Goal: Task Accomplishment & Management: Manage account settings

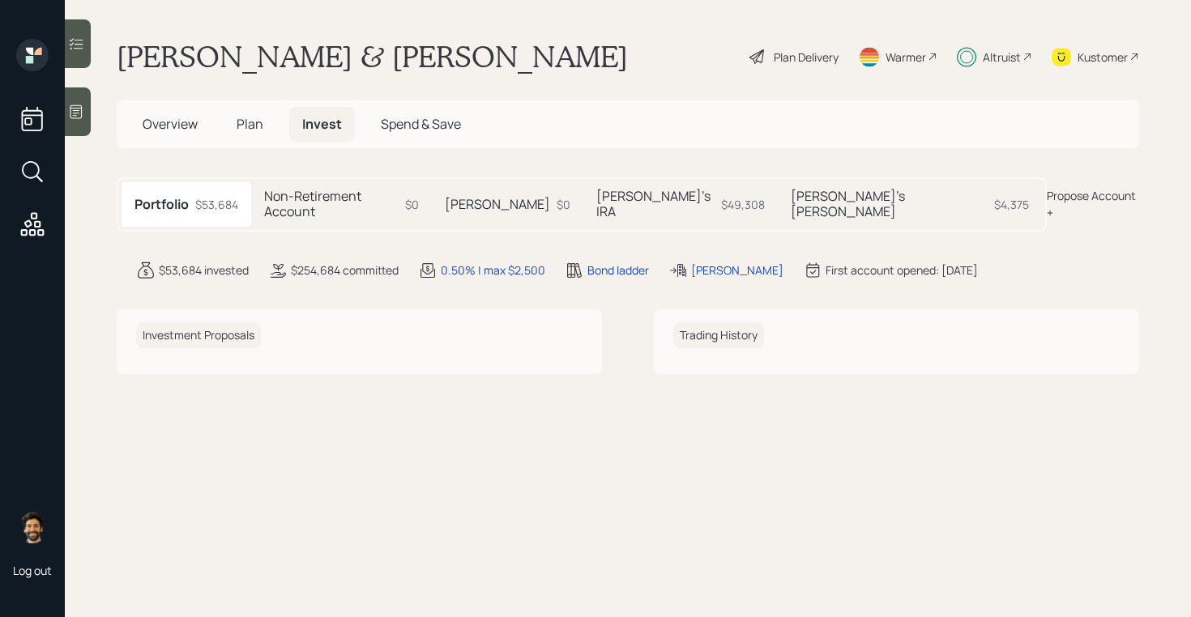
click at [258, 128] on span "Plan" at bounding box center [250, 124] width 27 height 18
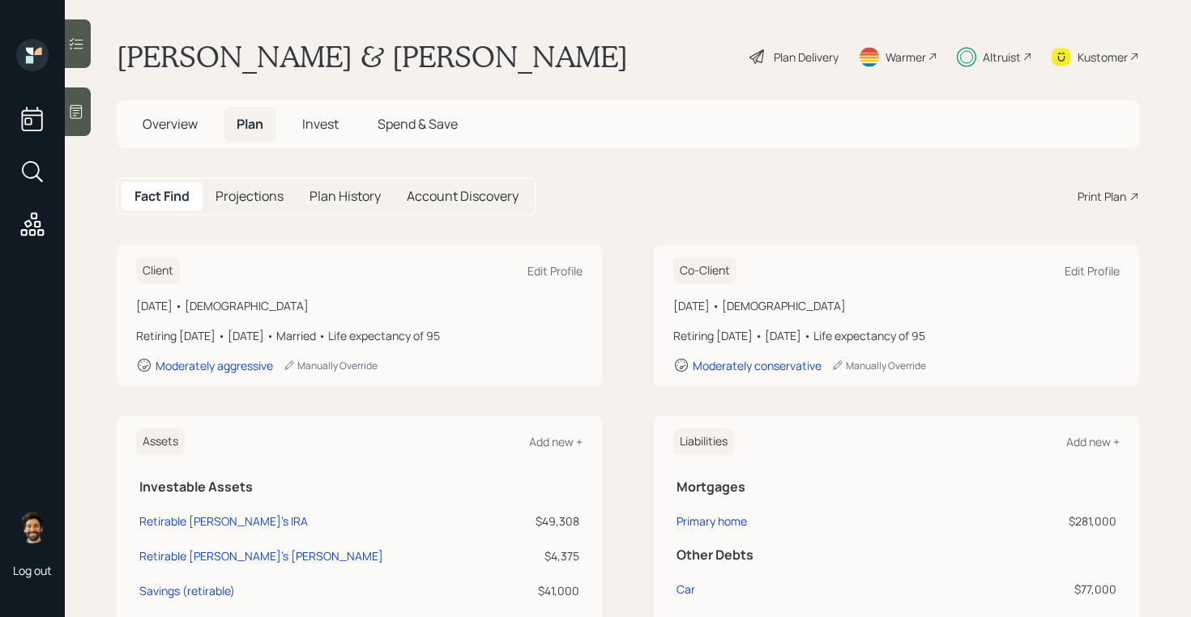
click at [184, 124] on span "Overview" at bounding box center [170, 124] width 55 height 18
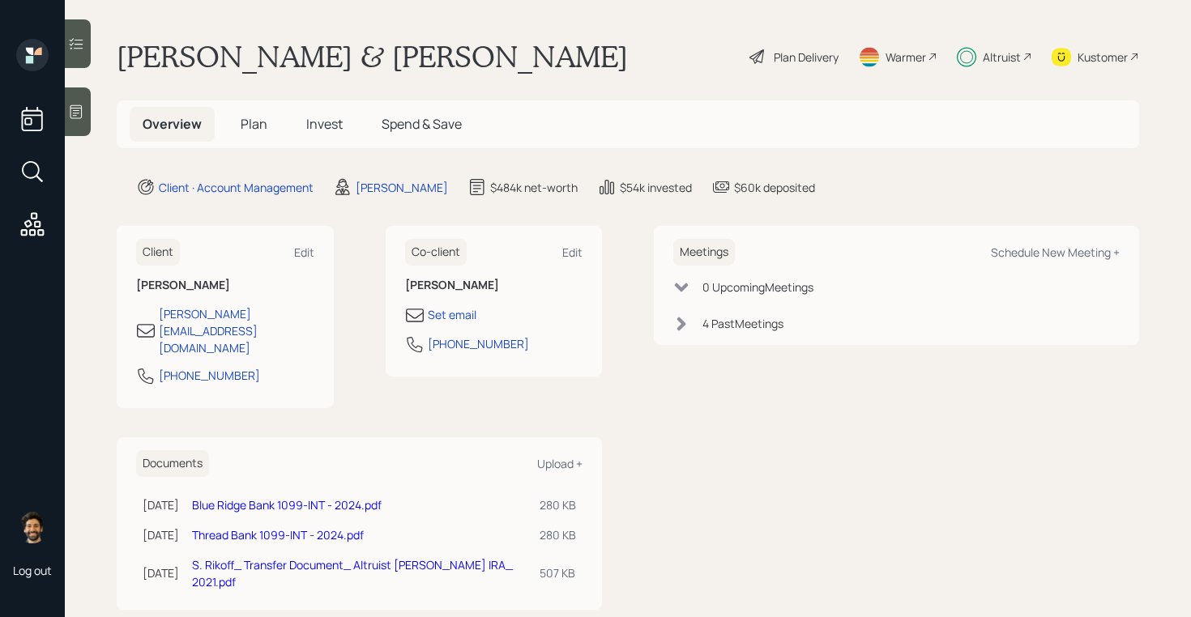
click at [262, 136] on h5 "Plan" at bounding box center [254, 124] width 53 height 35
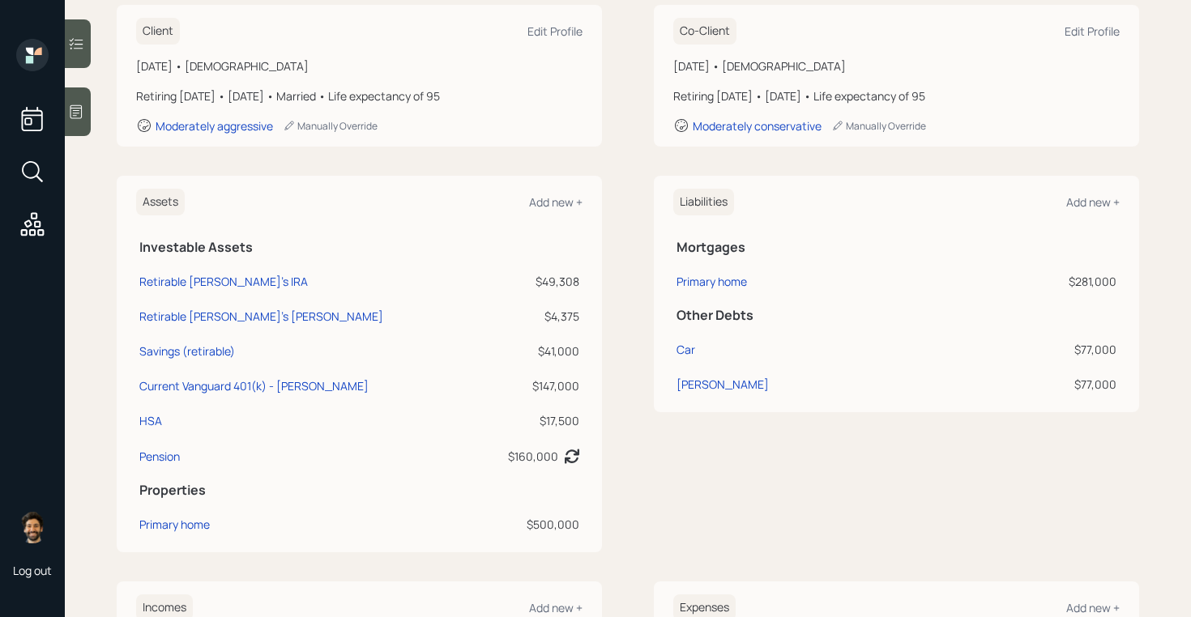
scroll to position [258, 0]
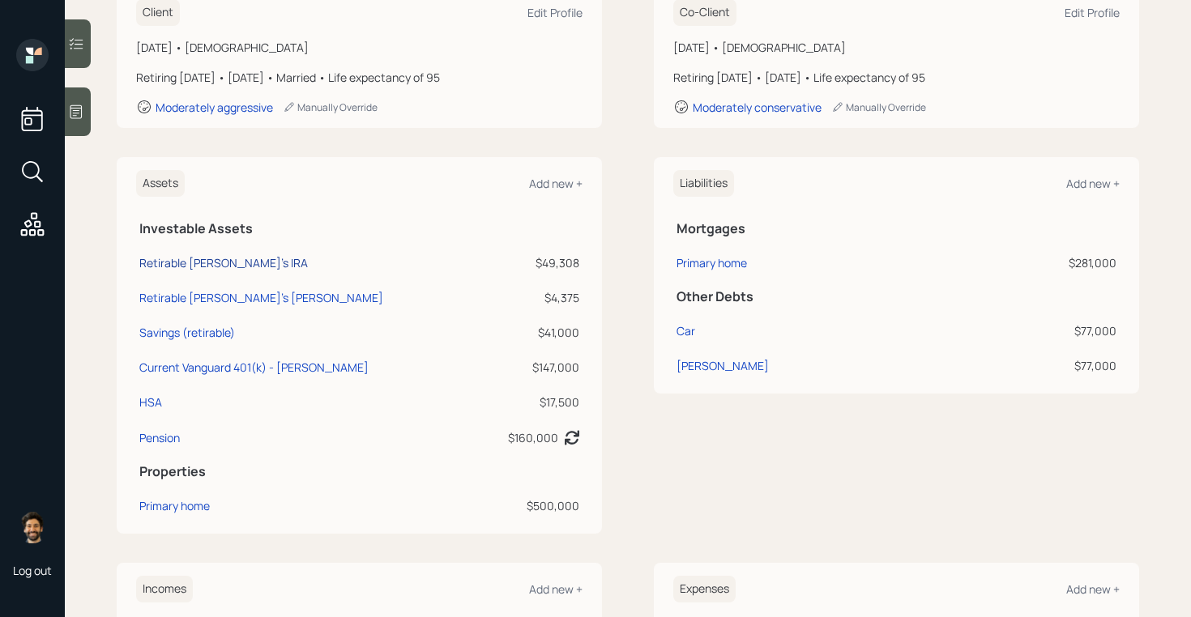
click at [197, 262] on div "Retirable [PERSON_NAME]'s IRA" at bounding box center [223, 262] width 168 height 17
select select "ira"
select select "balanced"
click at [198, 299] on div "Retirable [PERSON_NAME]'s [PERSON_NAME]" at bounding box center [261, 297] width 244 height 17
select select "roth_ira"
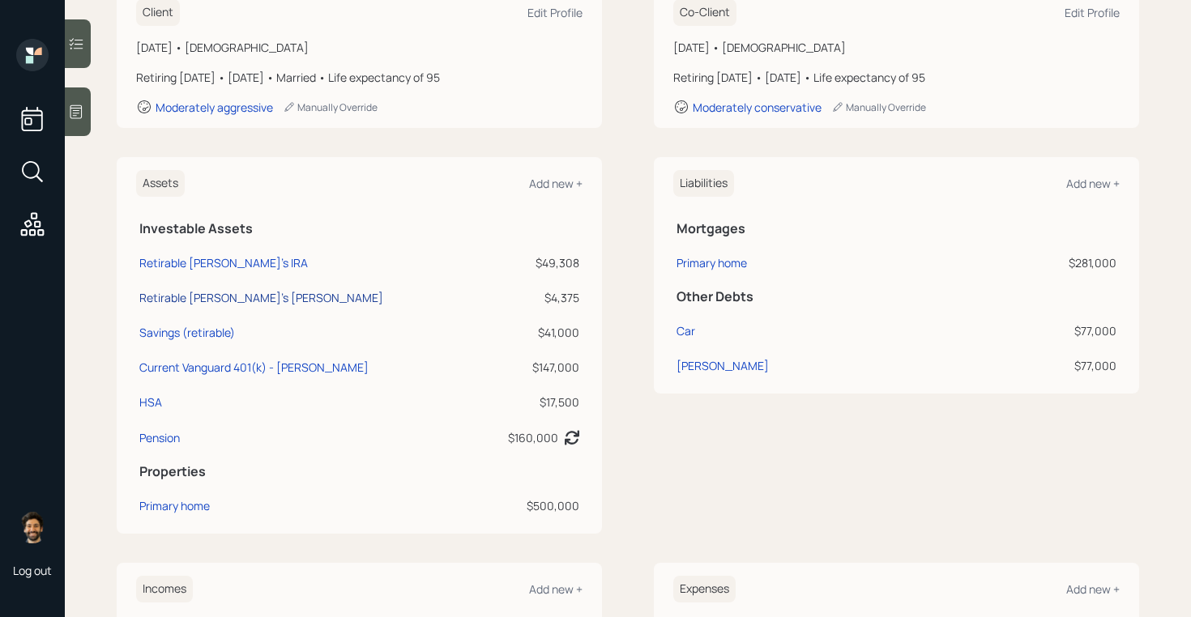
select select "balanced"
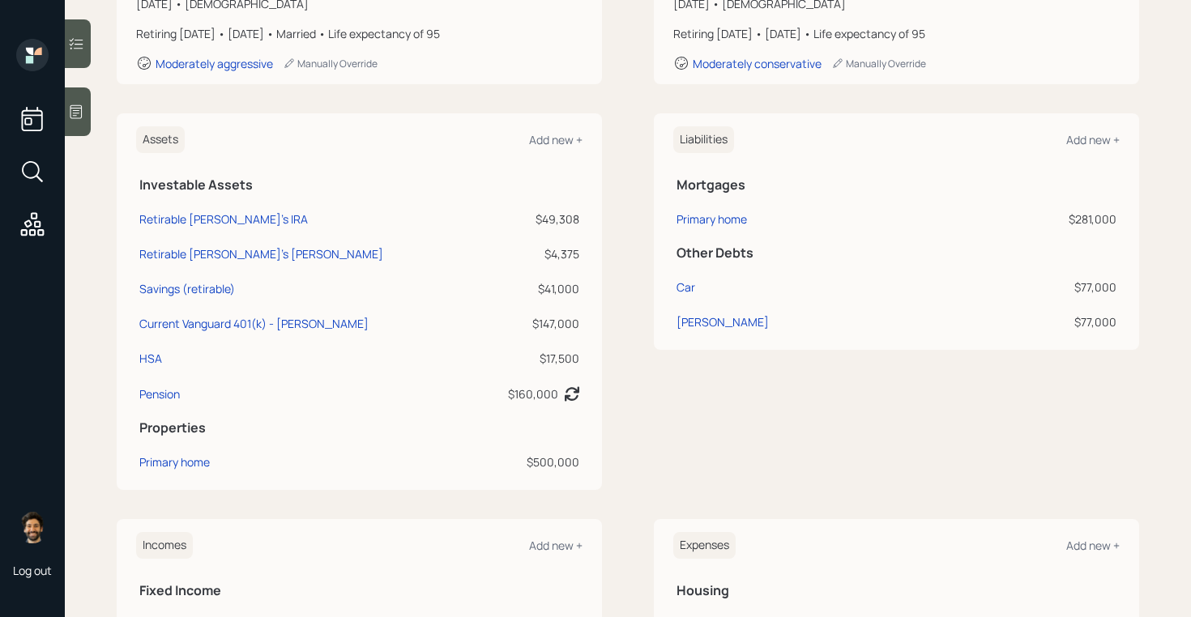
scroll to position [316, 0]
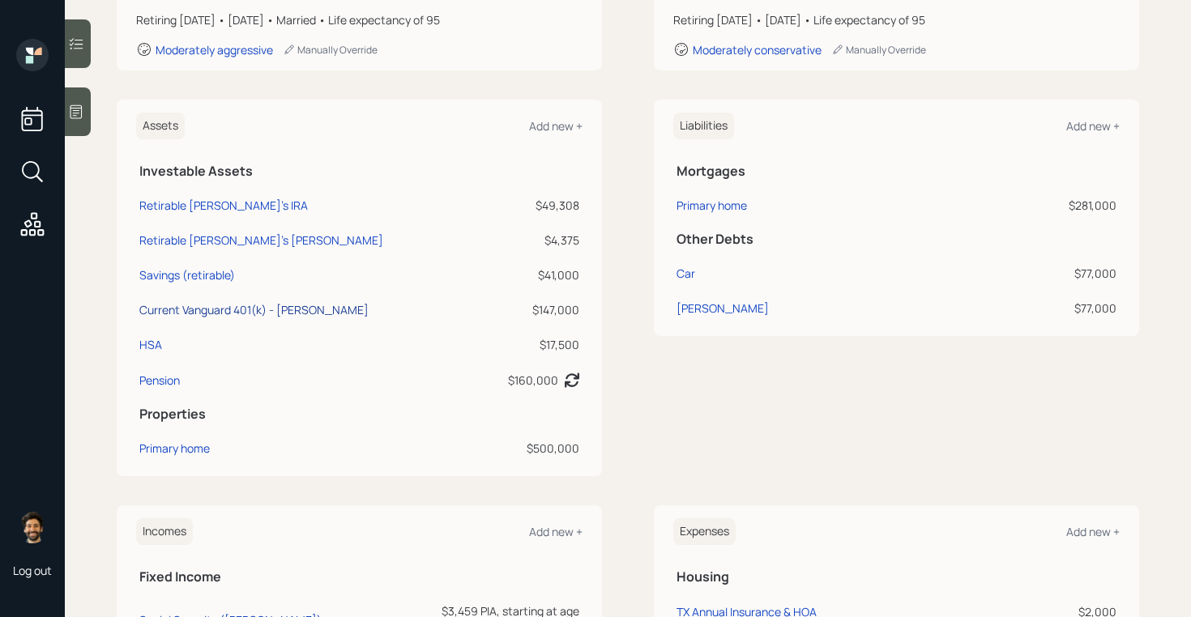
click at [192, 311] on div "Current Vanguard 401(k) - [PERSON_NAME]" at bounding box center [253, 309] width 229 height 17
select select "company_sponsored"
select select "balanced"
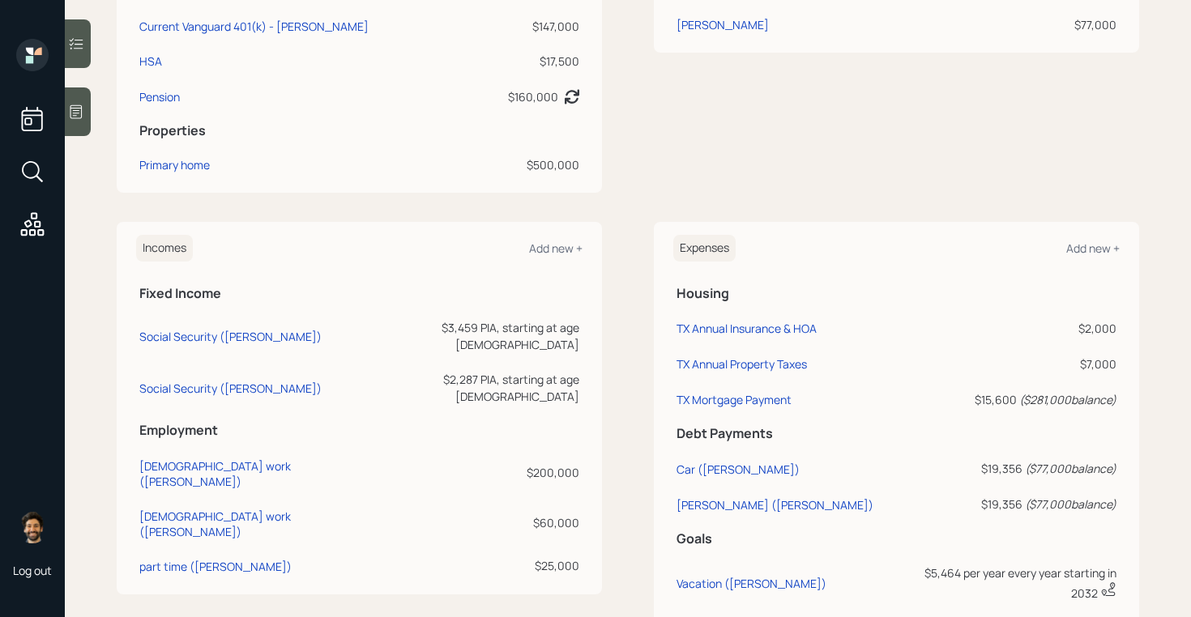
scroll to position [601, 0]
